Goal: Information Seeking & Learning: Learn about a topic

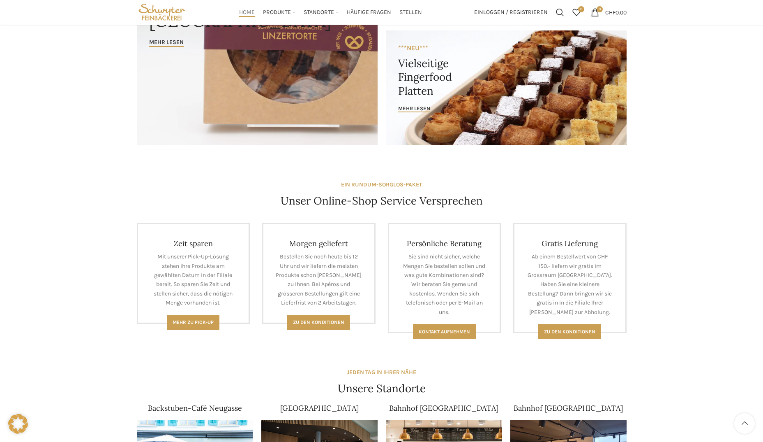
scroll to position [82, 0]
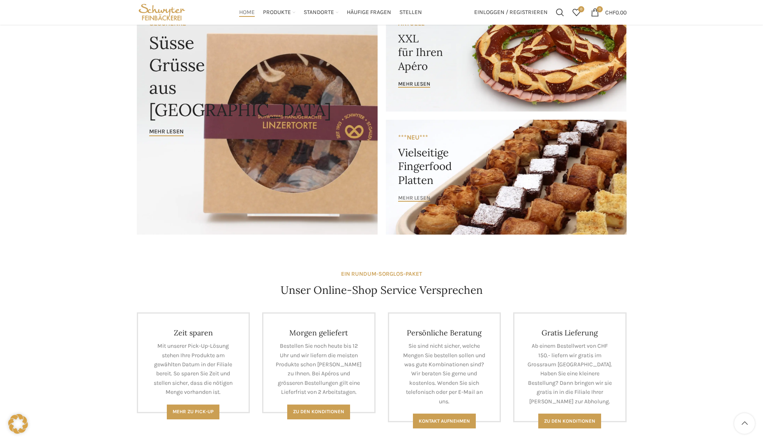
click at [407, 197] on span "mehr lesen" at bounding box center [414, 197] width 32 height 7
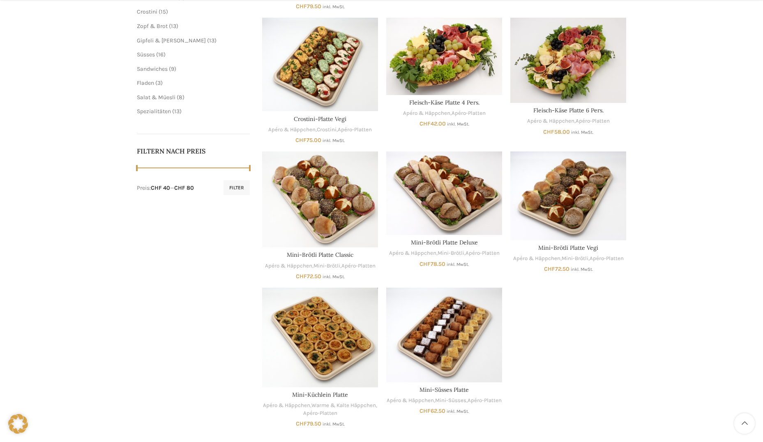
scroll to position [329, 0]
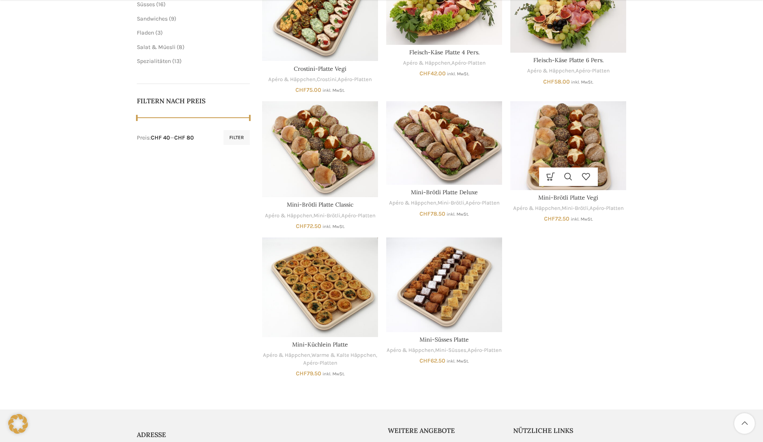
click at [575, 152] on img "Mini-Brötli Platte Vegi" at bounding box center [569, 145] width 116 height 89
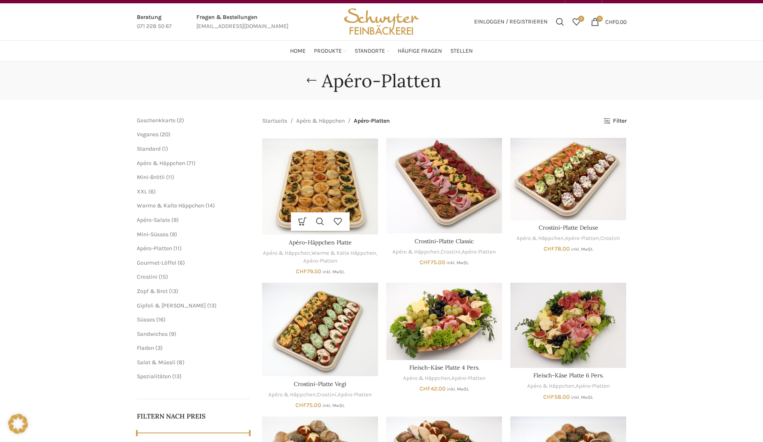
scroll to position [0, 0]
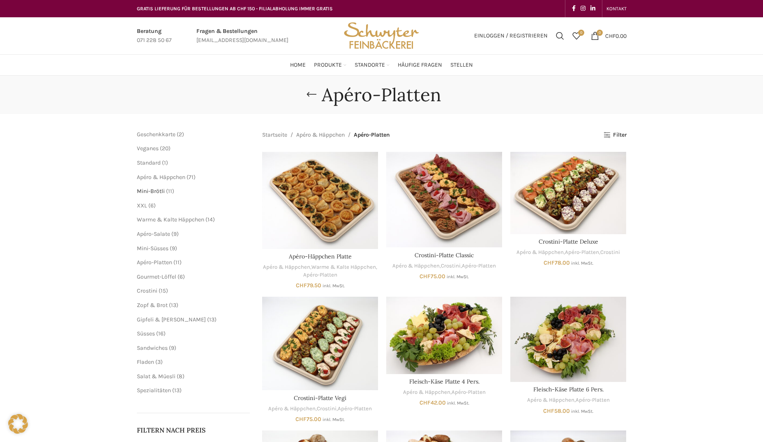
click at [162, 192] on span "Mini-Brötli" at bounding box center [151, 190] width 28 height 7
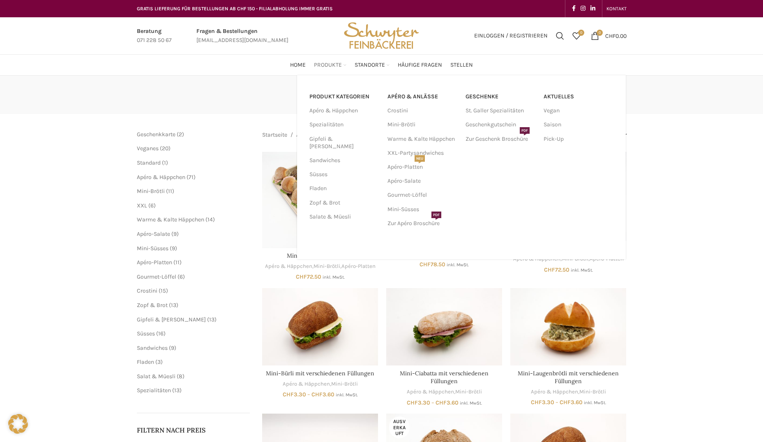
click at [321, 65] on span "Produkte" at bounding box center [328, 65] width 28 height 8
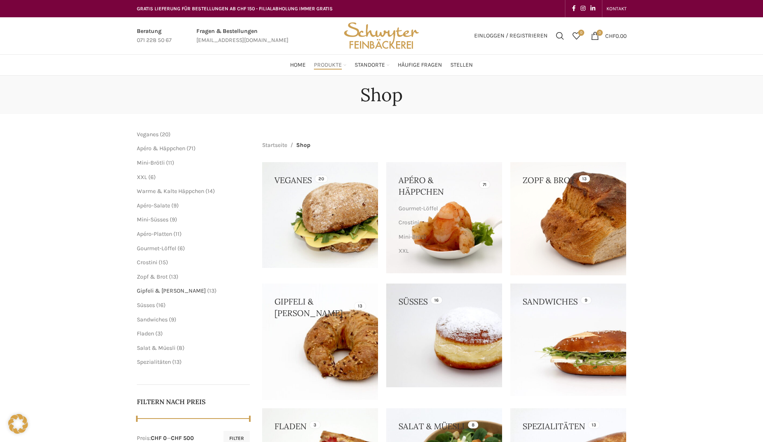
click at [167, 291] on span "Gipfeli & [PERSON_NAME]" at bounding box center [171, 290] width 69 height 7
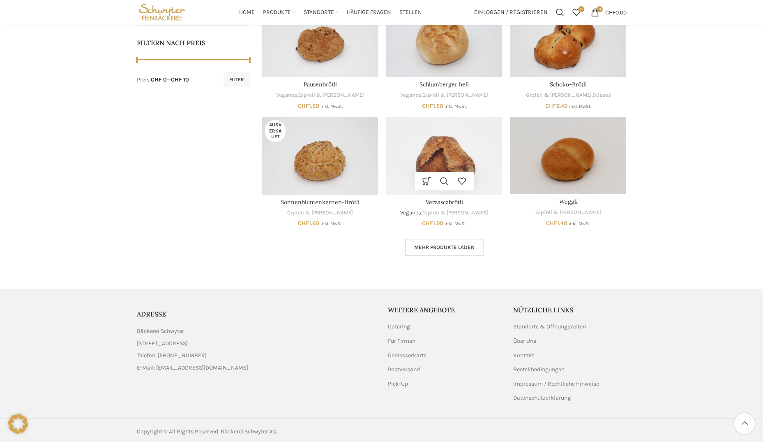
scroll to position [389, 0]
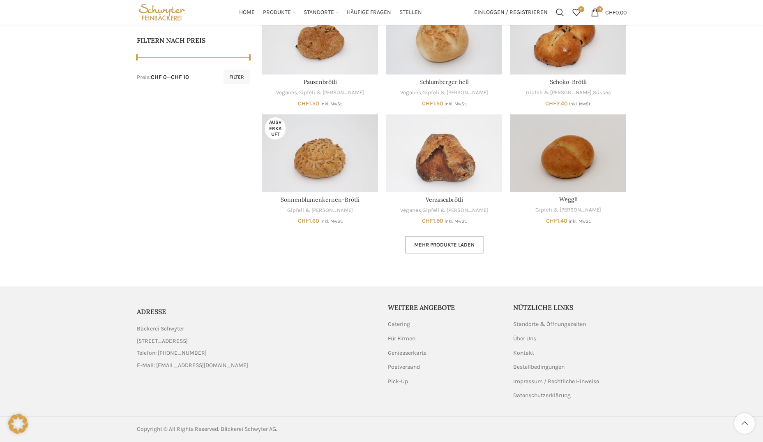
click at [435, 244] on span "Mehr Produkte laden" at bounding box center [444, 244] width 60 height 7
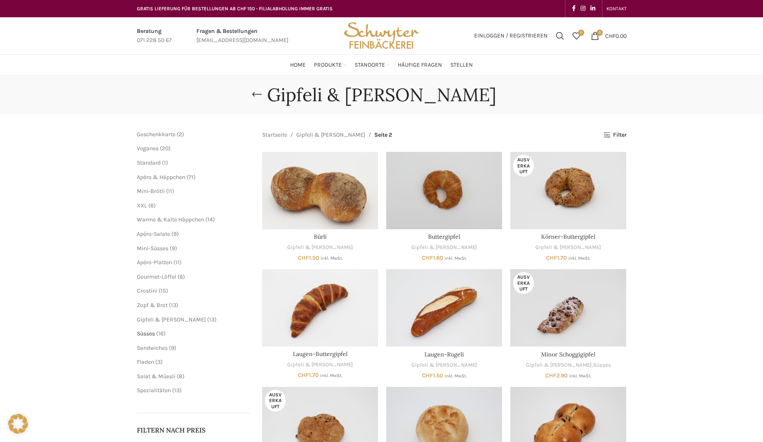
click at [150, 333] on span "Süsses" at bounding box center [146, 333] width 18 height 7
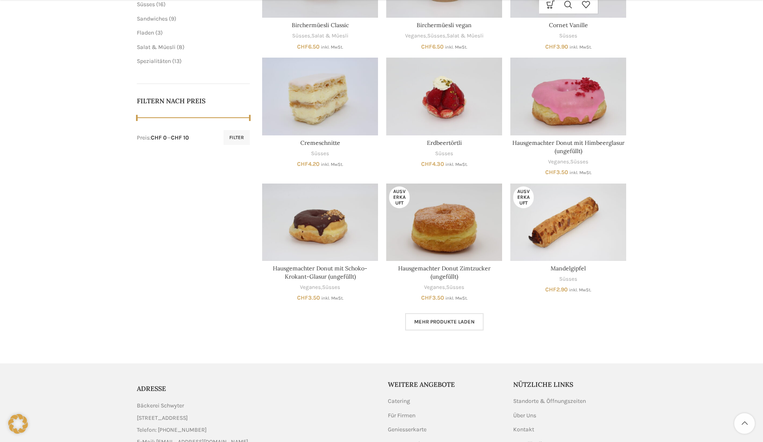
scroll to position [406, 0]
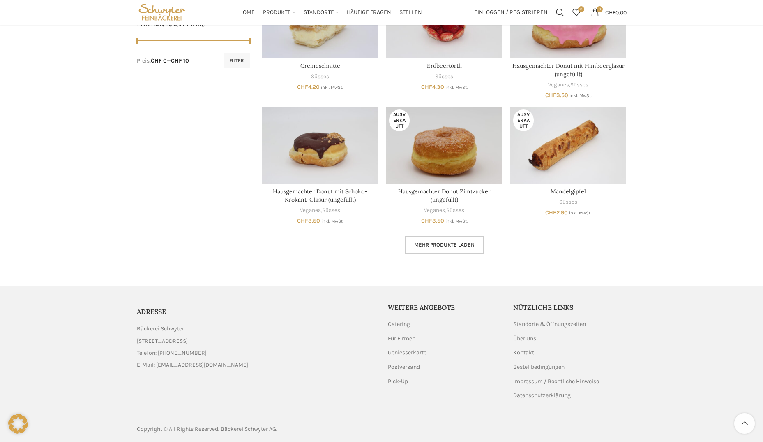
click at [451, 248] on link "Mehr Produkte laden" at bounding box center [444, 244] width 79 height 17
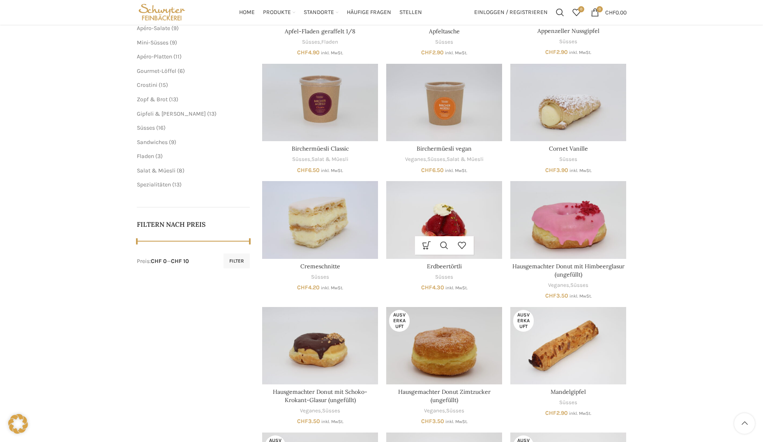
scroll to position [200, 0]
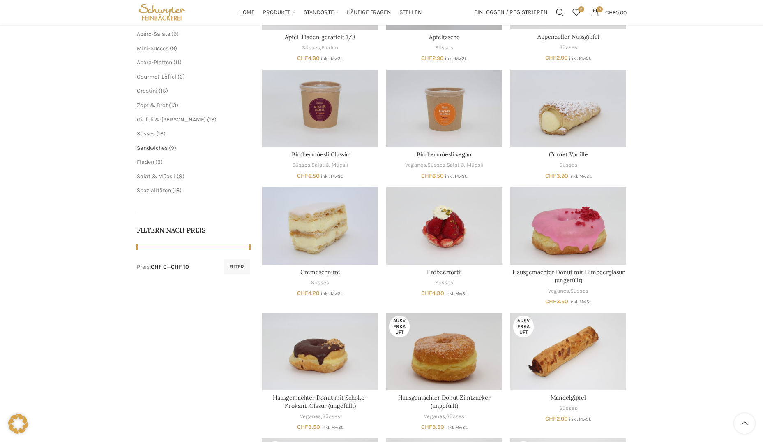
click at [163, 147] on span "Sandwiches" at bounding box center [152, 147] width 31 height 7
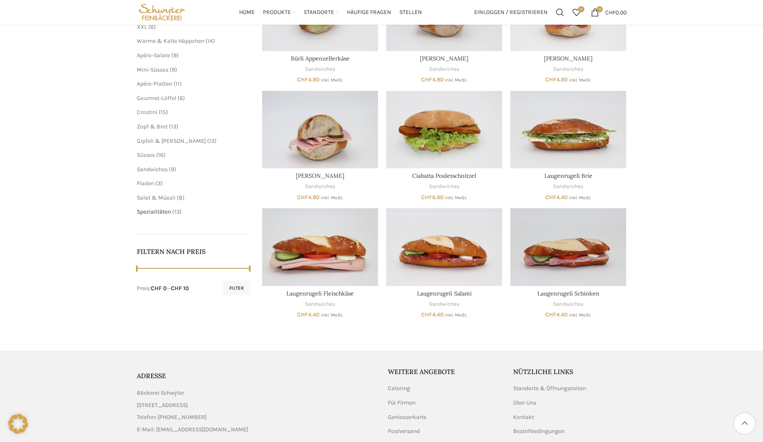
scroll to position [78, 0]
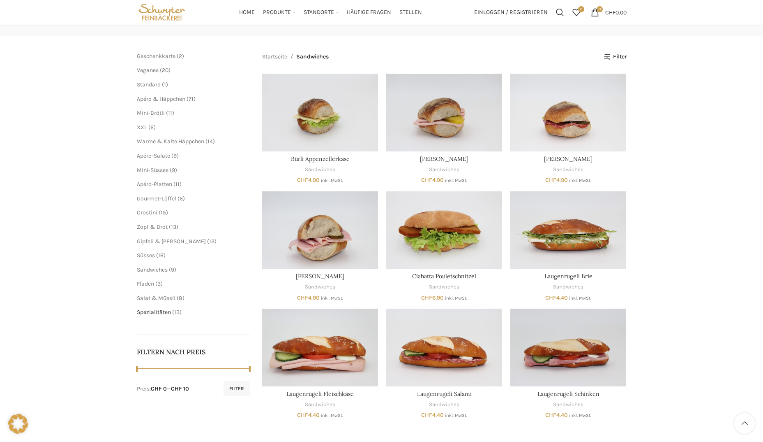
click at [146, 309] on span "Spezialitäten" at bounding box center [154, 311] width 34 height 7
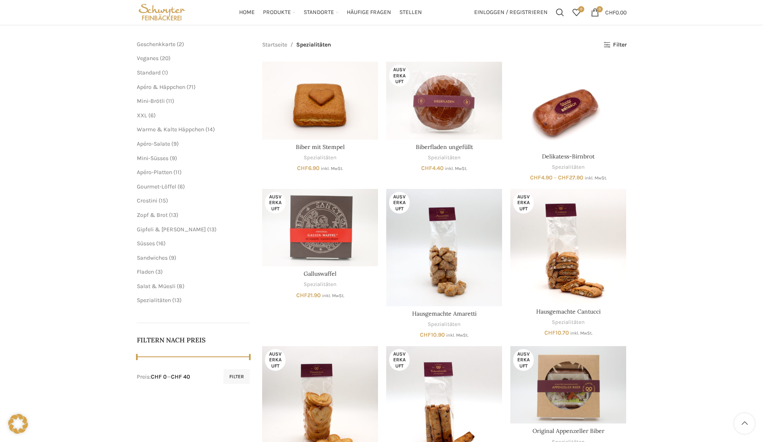
scroll to position [82, 0]
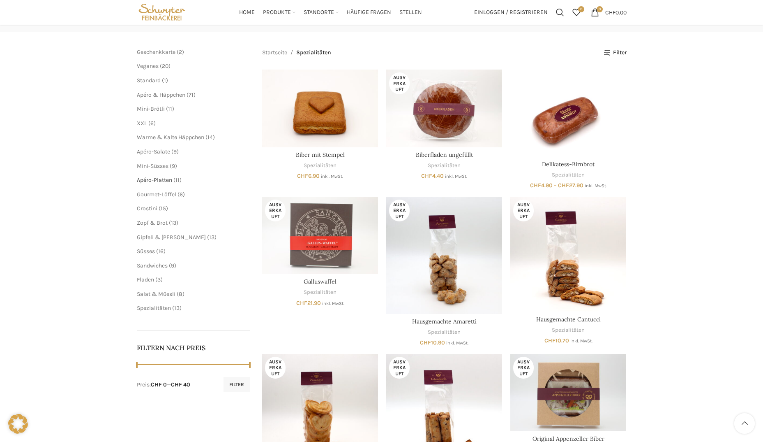
click at [167, 181] on span "Apéro-Platten" at bounding box center [154, 179] width 35 height 7
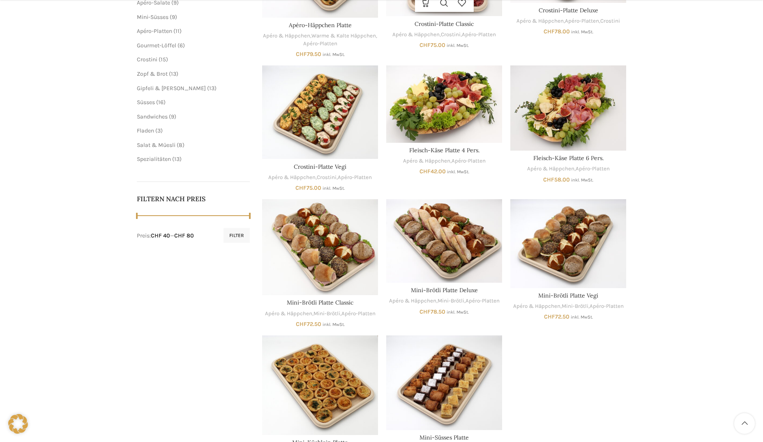
scroll to position [329, 0]
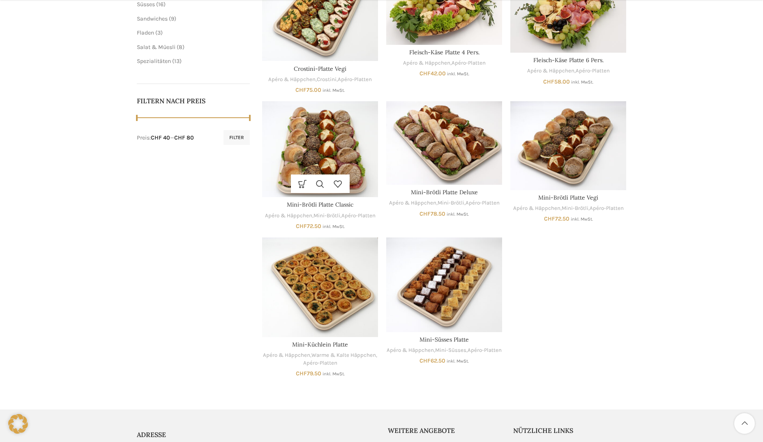
click at [365, 132] on img "Mini-Brötli Platte Classic" at bounding box center [320, 149] width 116 height 96
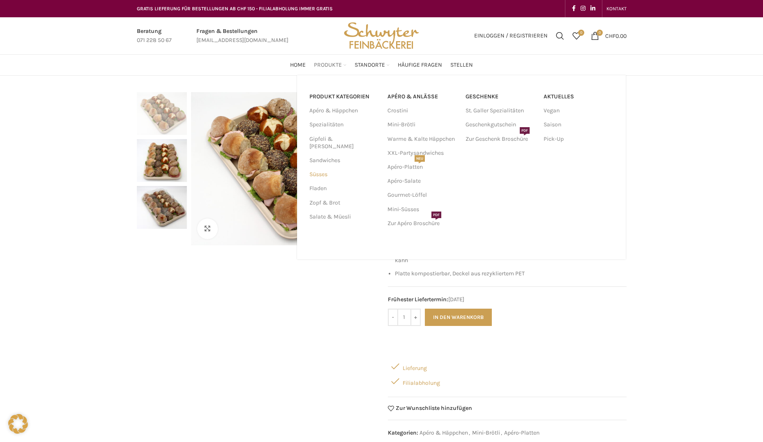
click at [317, 167] on link "Süsses" at bounding box center [344, 174] width 68 height 14
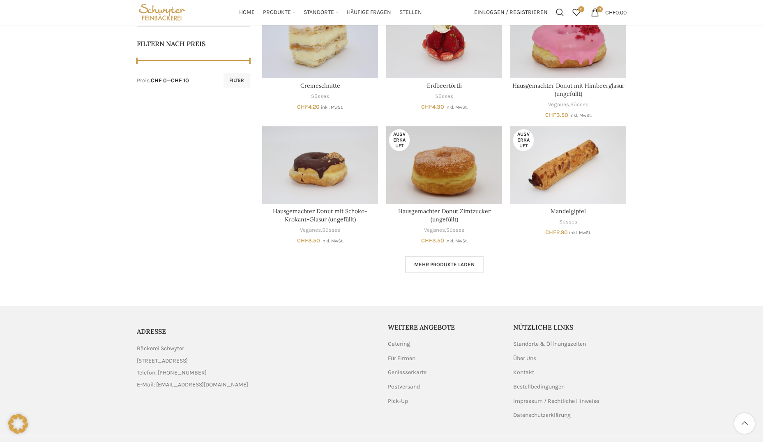
scroll to position [406, 0]
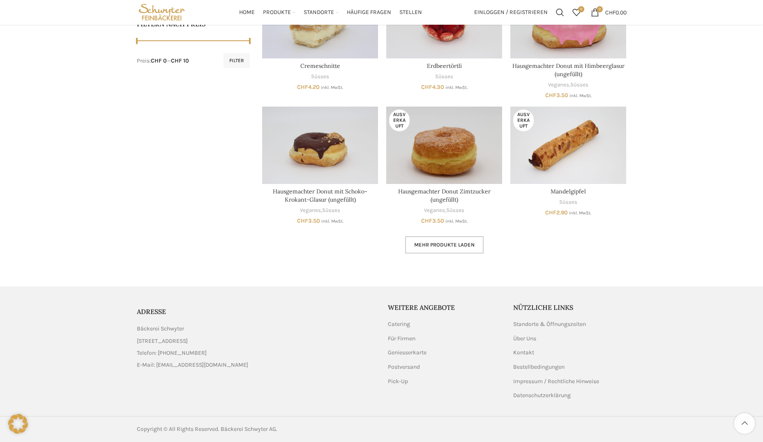
click at [452, 242] on span "Mehr Produkte laden" at bounding box center [444, 244] width 60 height 7
